Goal: Task Accomplishment & Management: Use online tool/utility

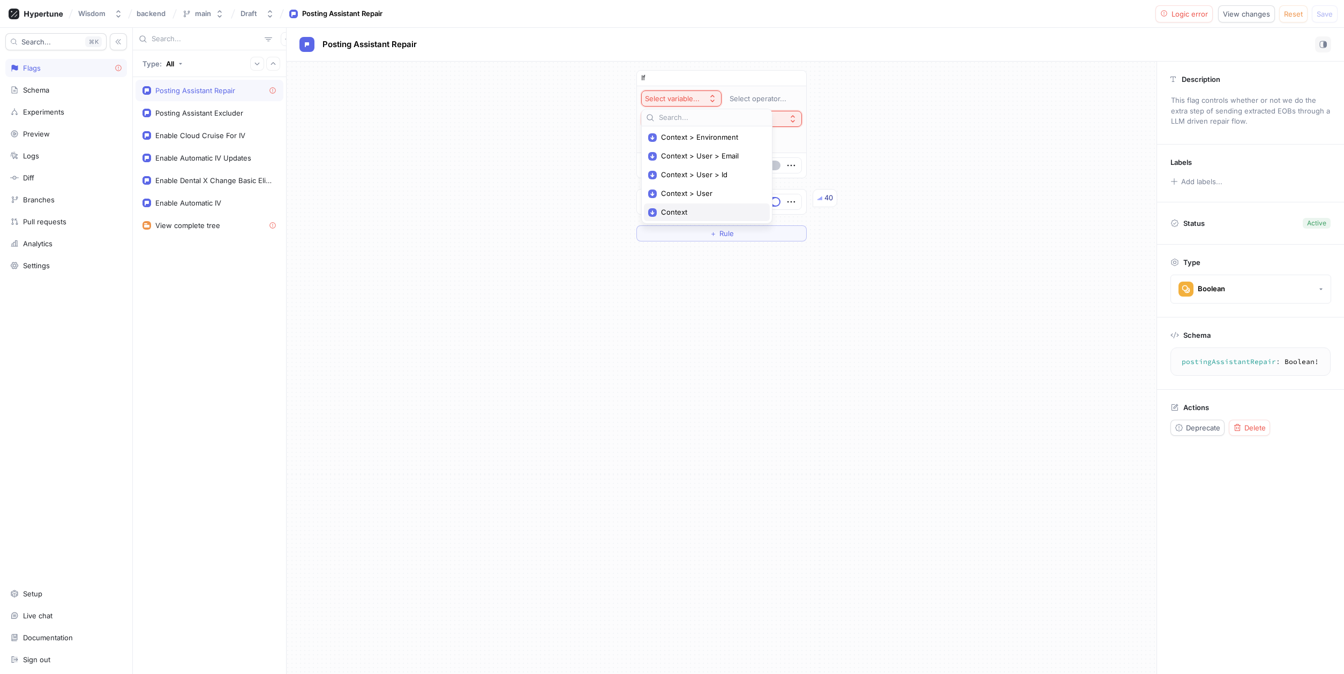
click at [685, 212] on span "Context" at bounding box center [710, 212] width 99 height 9
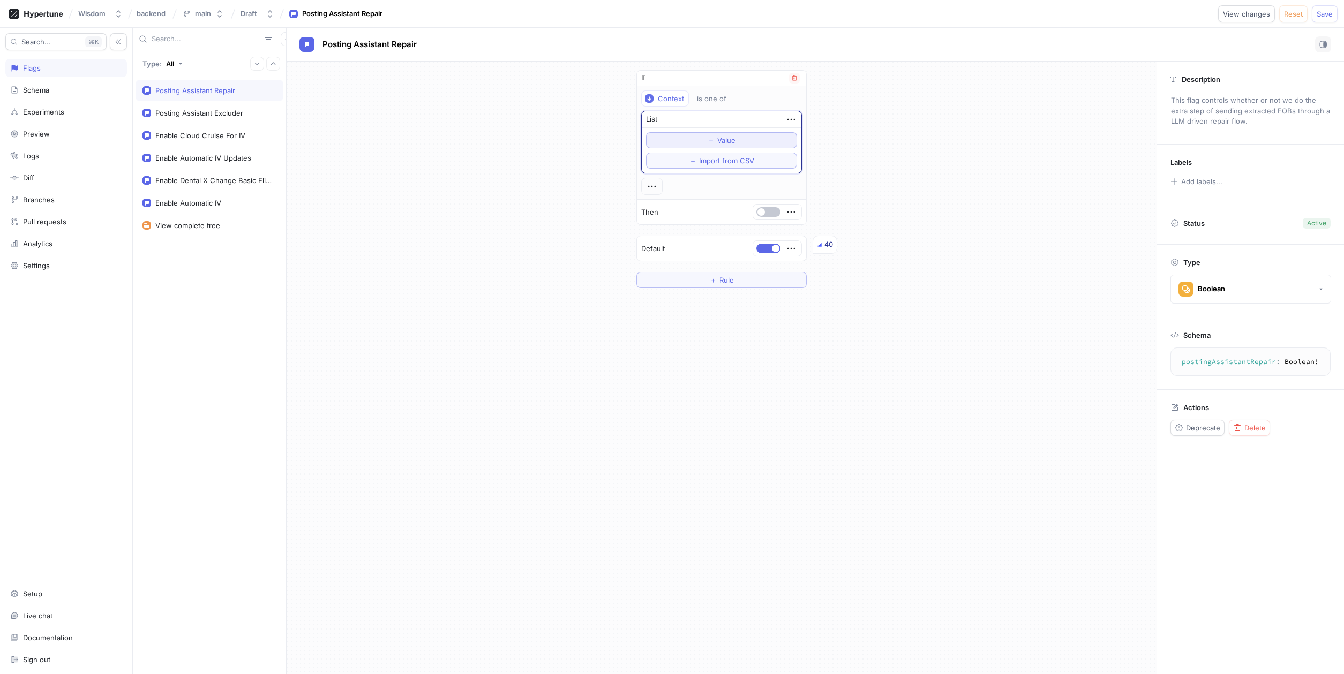
click at [710, 140] on span "＋" at bounding box center [711, 140] width 7 height 6
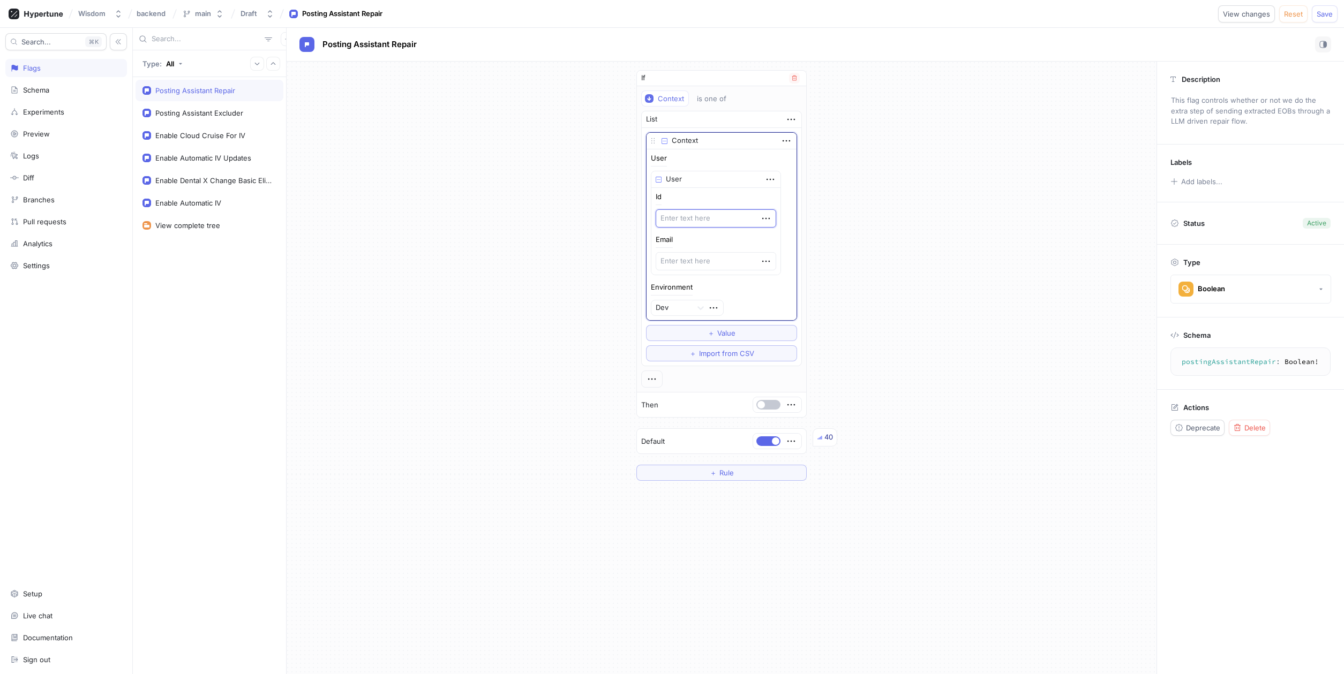
click at [708, 221] on textarea at bounding box center [716, 218] width 121 height 18
type textarea "x"
click at [781, 134] on icon "button" at bounding box center [786, 138] width 12 height 12
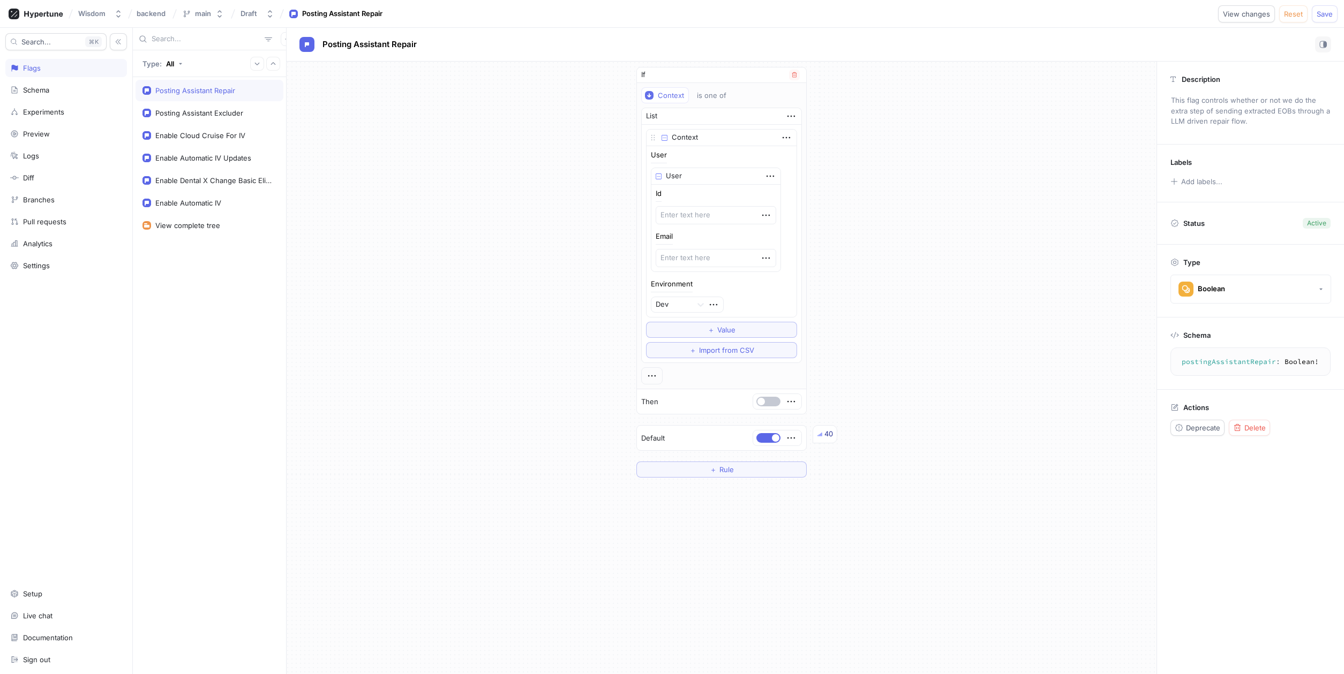
click at [658, 177] on img at bounding box center [659, 177] width 6 height 6
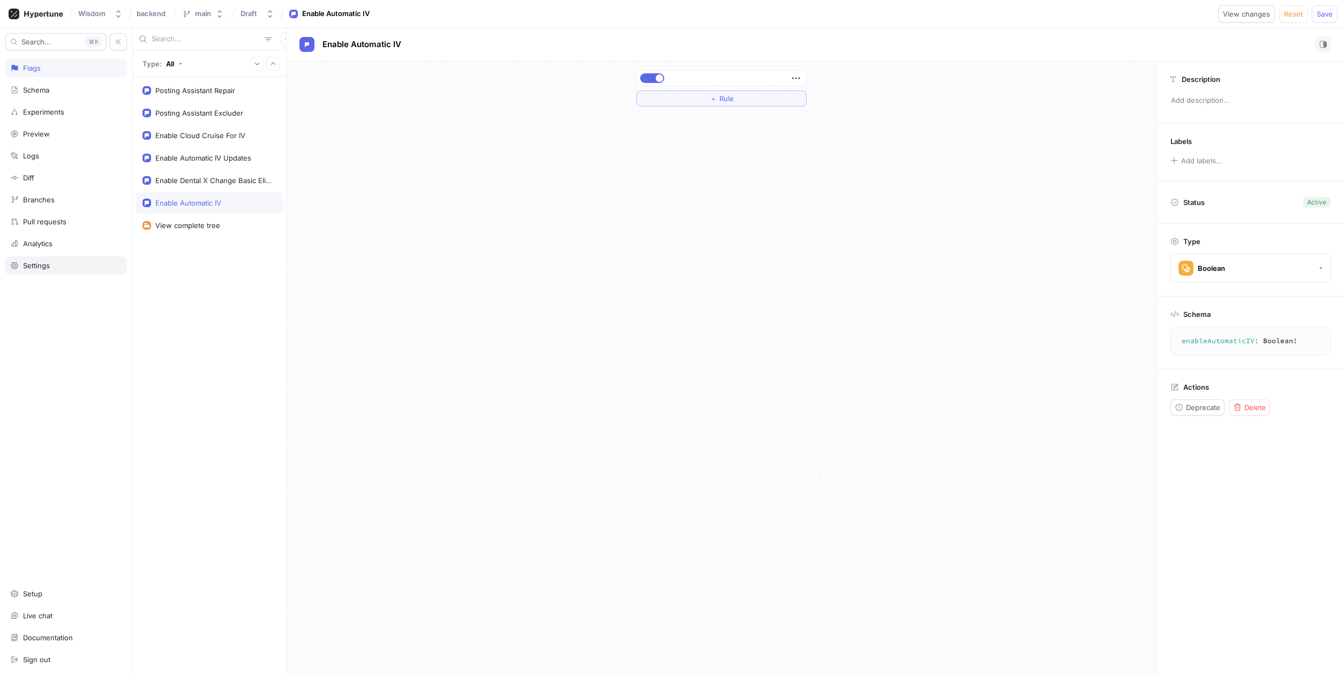
click at [51, 269] on div "Settings" at bounding box center [66, 265] width 112 height 9
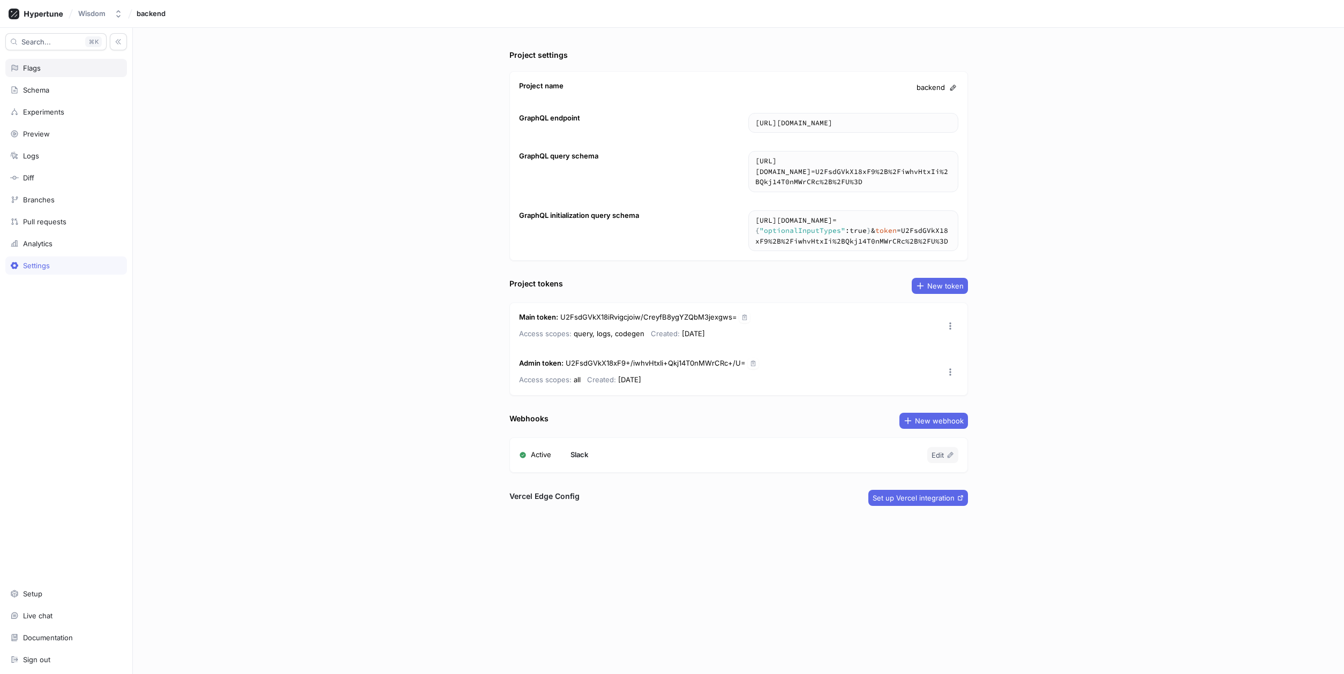
click at [42, 70] on div "Flags" at bounding box center [66, 68] width 112 height 9
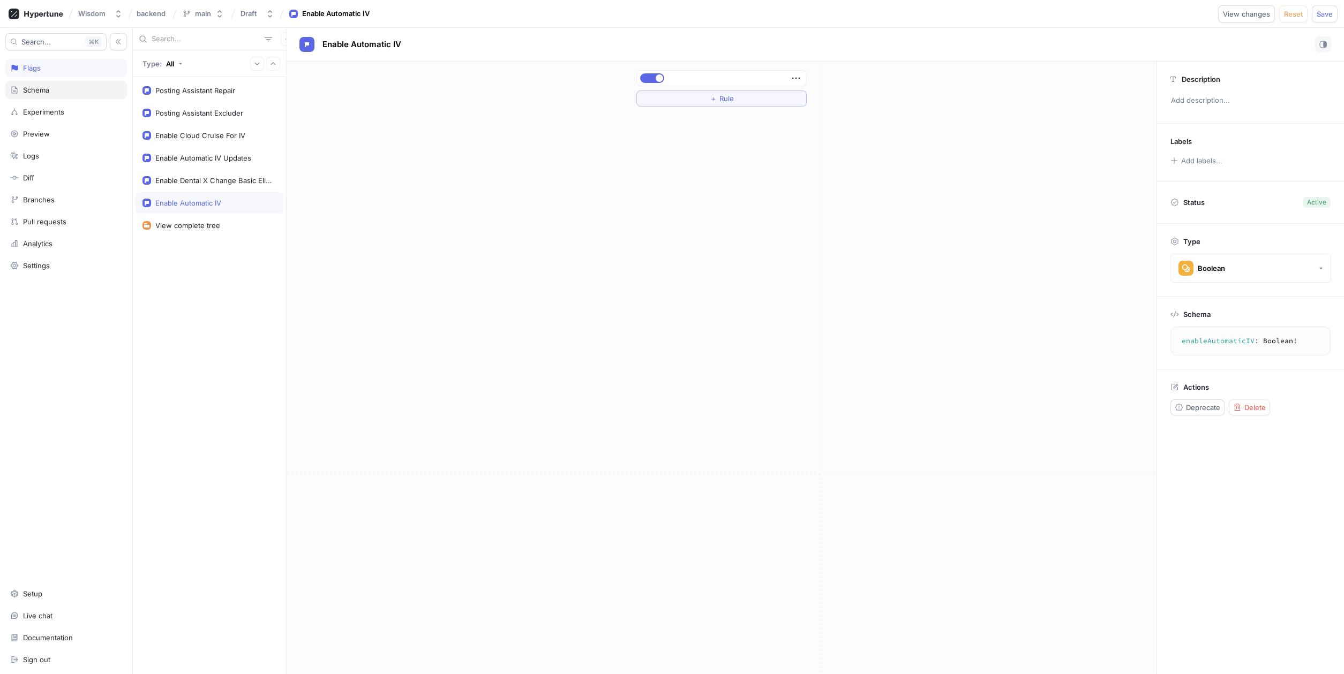
click at [39, 90] on div "Schema" at bounding box center [36, 90] width 26 height 9
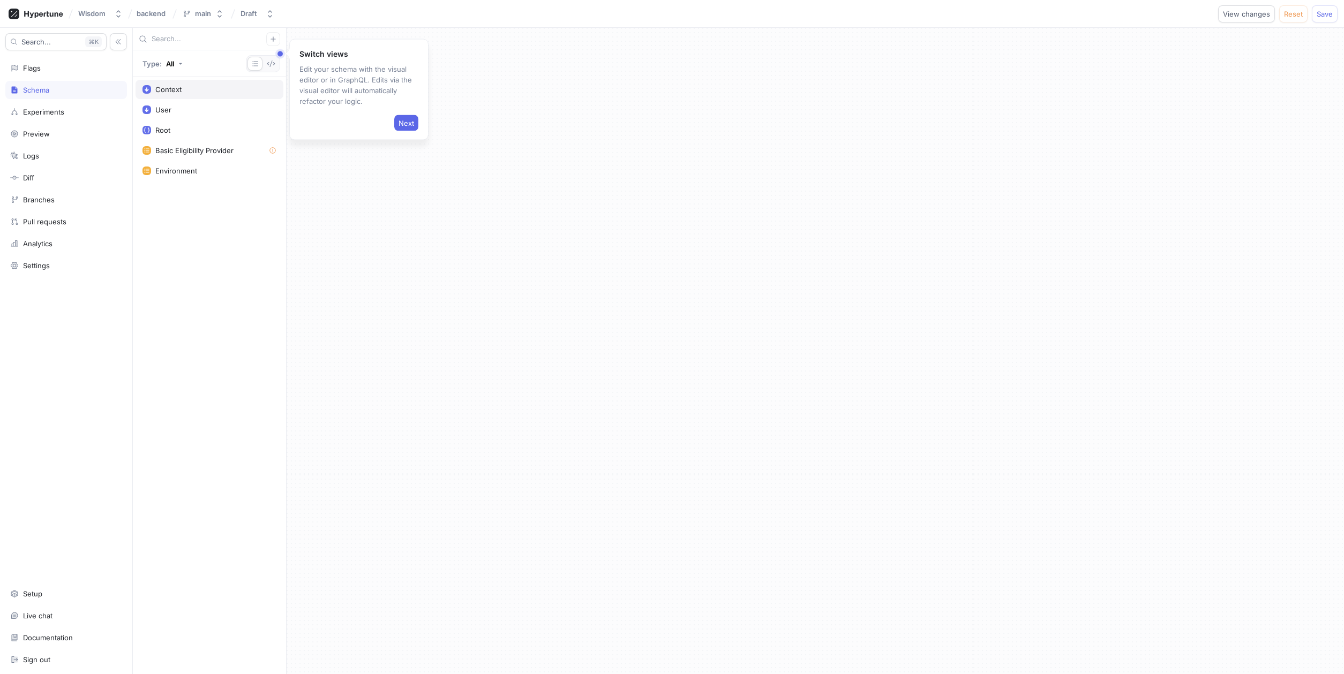
click at [171, 91] on div "Context" at bounding box center [168, 89] width 26 height 9
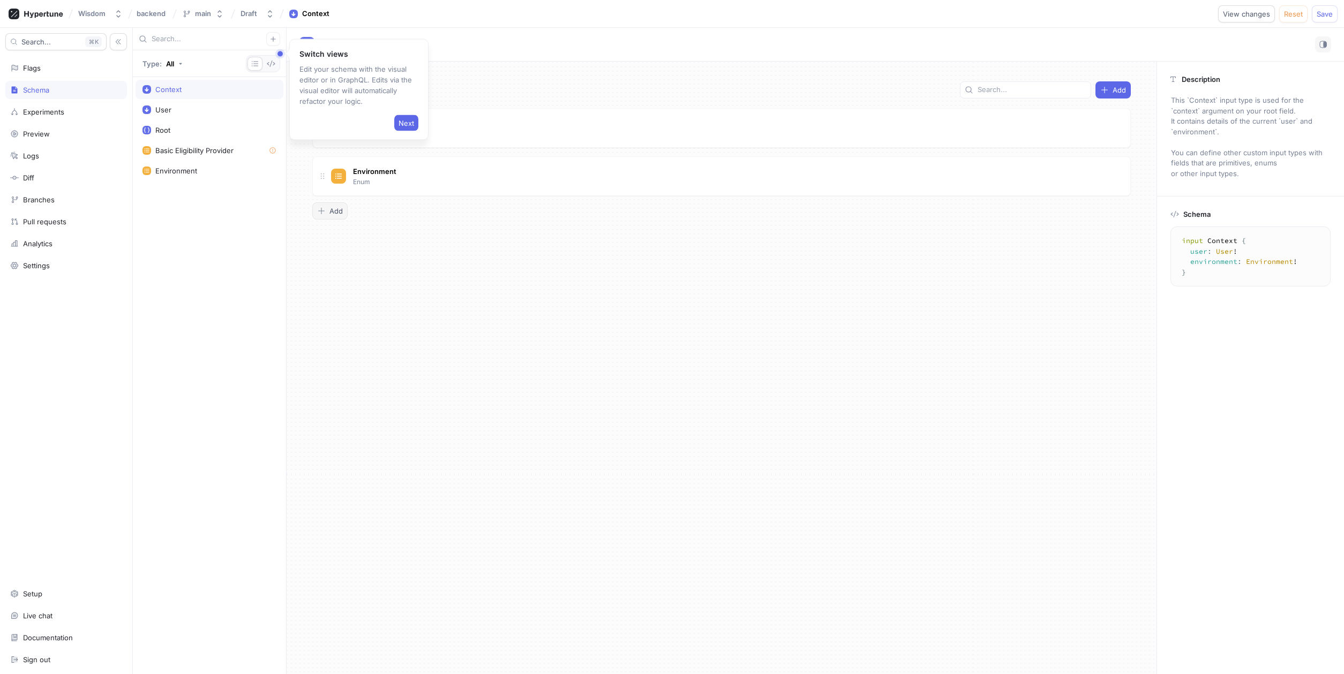
click at [333, 211] on span "Add" at bounding box center [335, 211] width 13 height 6
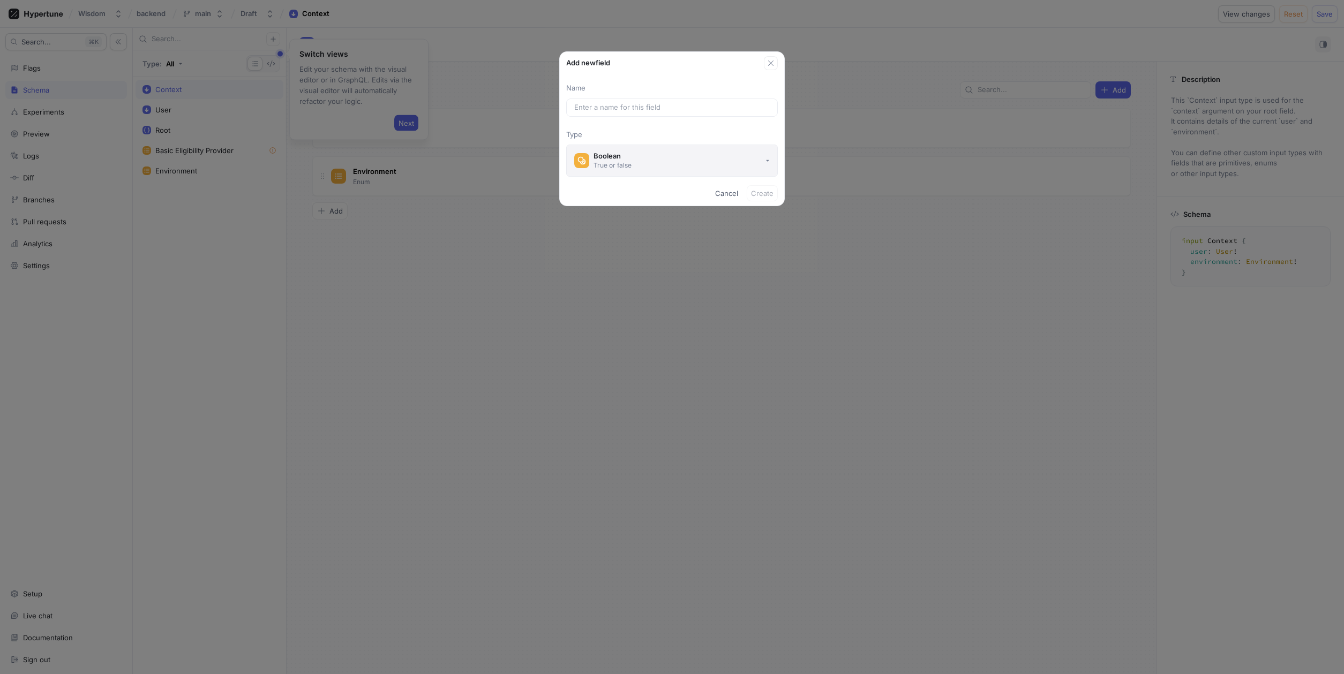
click at [606, 162] on div "True or false" at bounding box center [613, 165] width 38 height 9
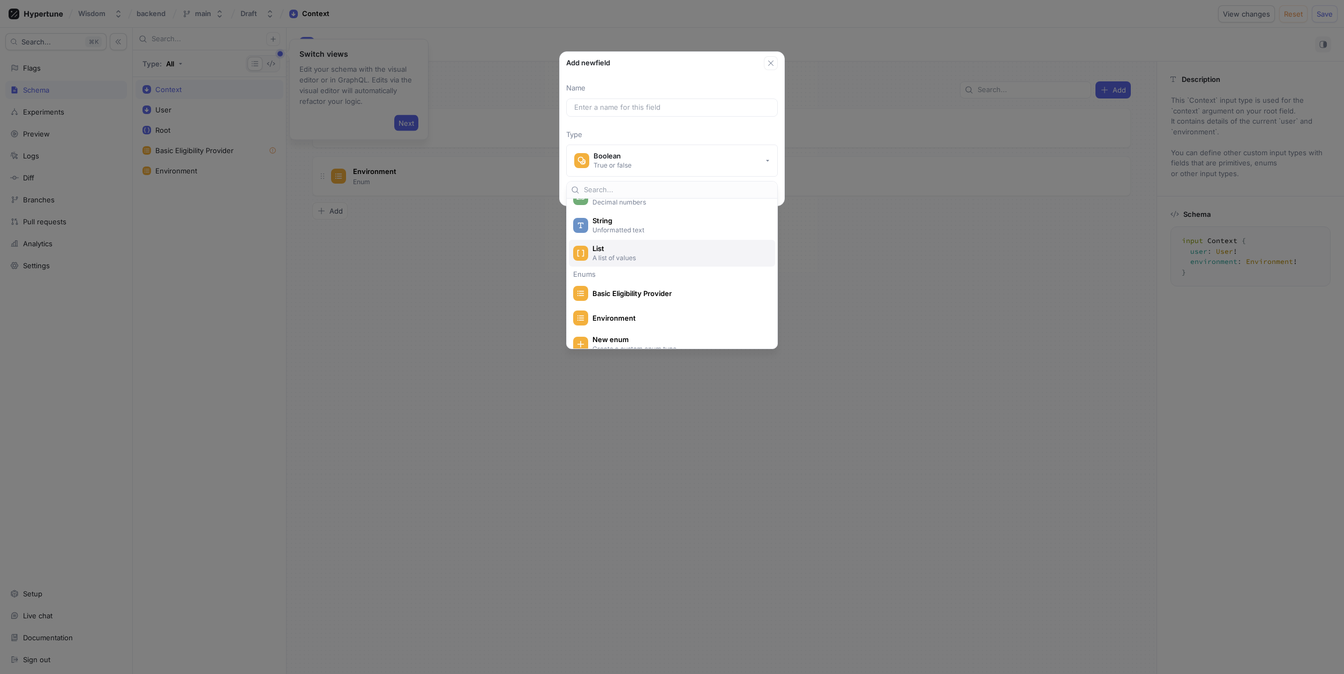
scroll to position [63, 0]
click at [614, 253] on p "Unformatted text" at bounding box center [677, 254] width 171 height 9
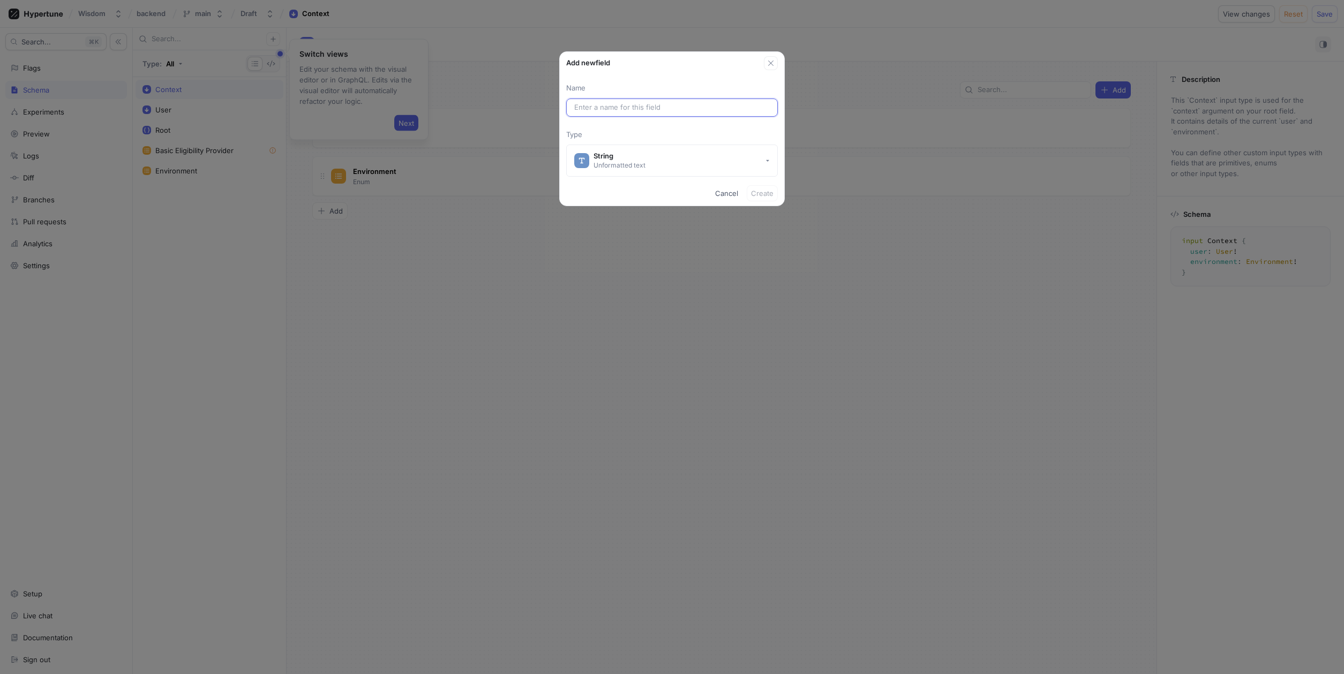
click at [626, 104] on input "text" at bounding box center [672, 107] width 196 height 11
click at [727, 191] on span "Cancel" at bounding box center [726, 193] width 23 height 6
